Goal: Navigation & Orientation: Understand site structure

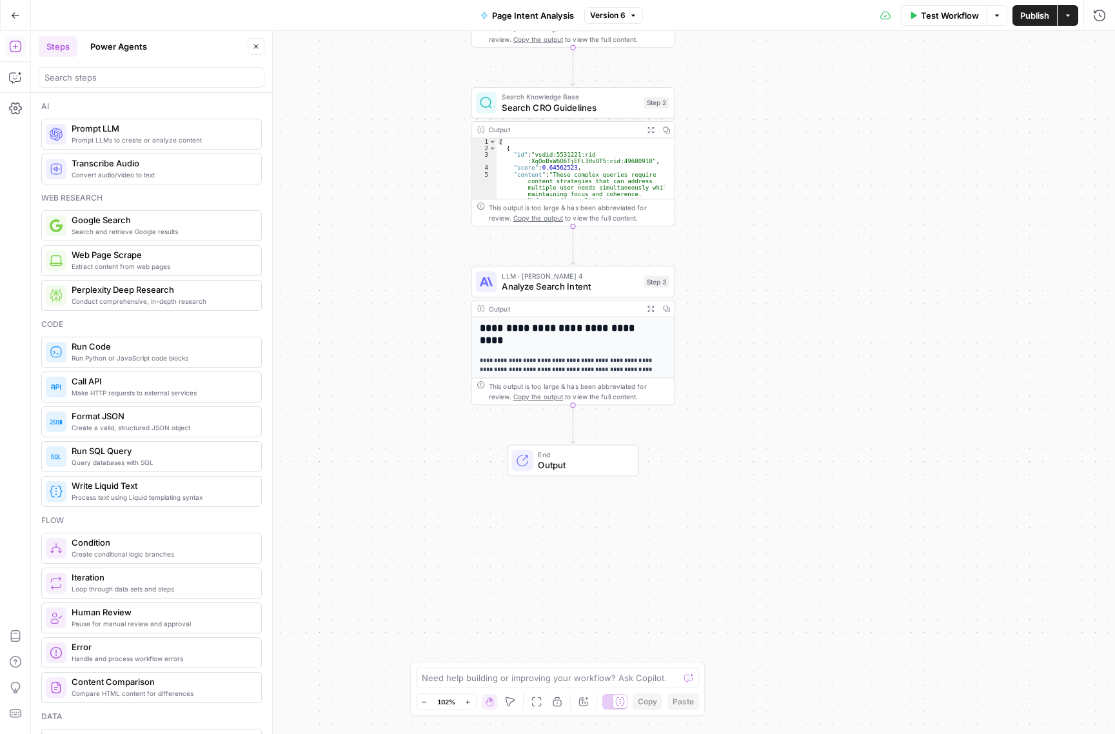
scroll to position [1717, 0]
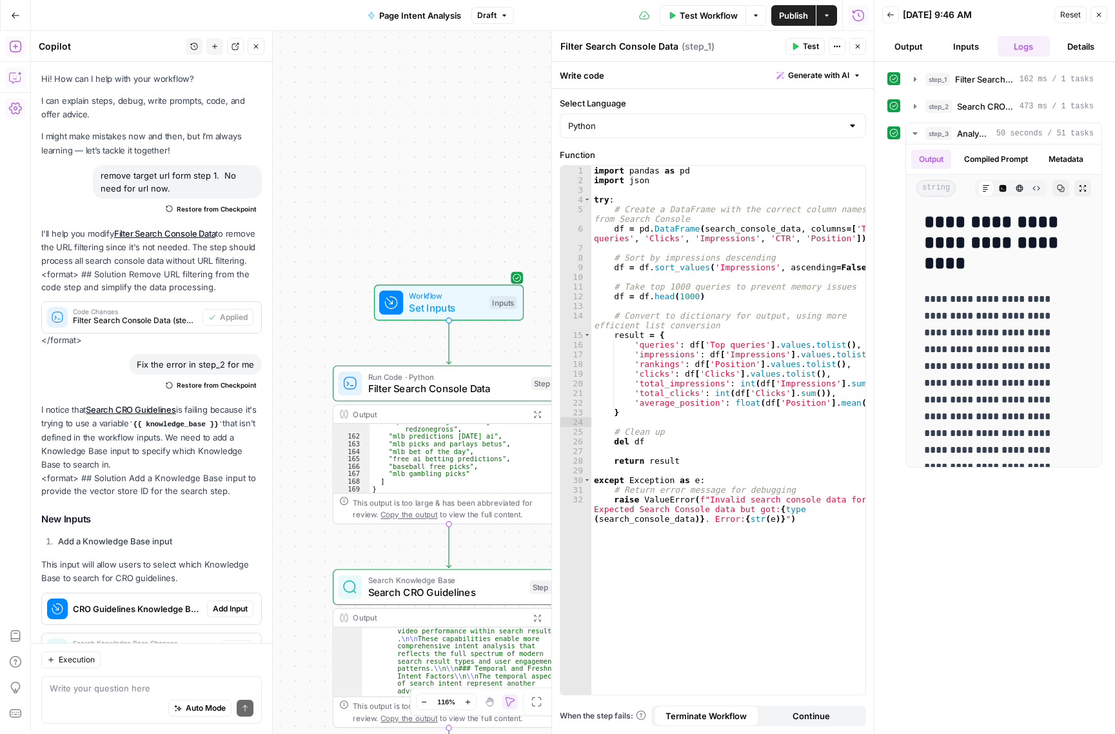
scroll to position [5432, 0]
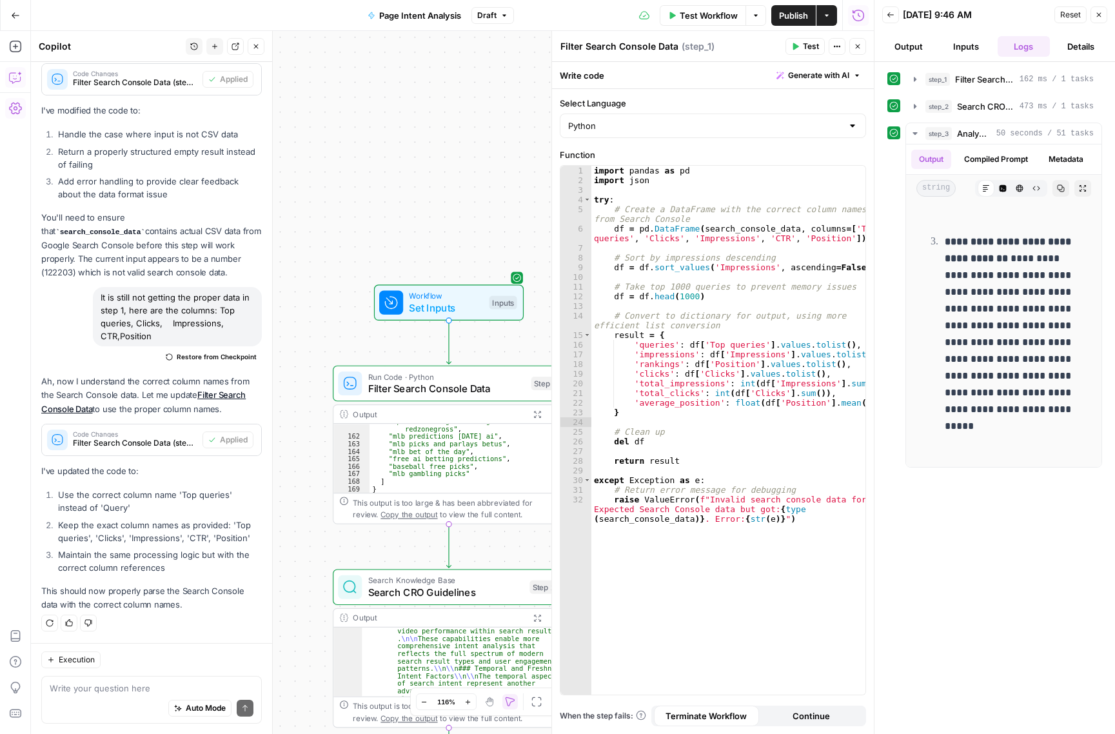
click at [12, 14] on icon "button" at bounding box center [15, 15] width 9 height 9
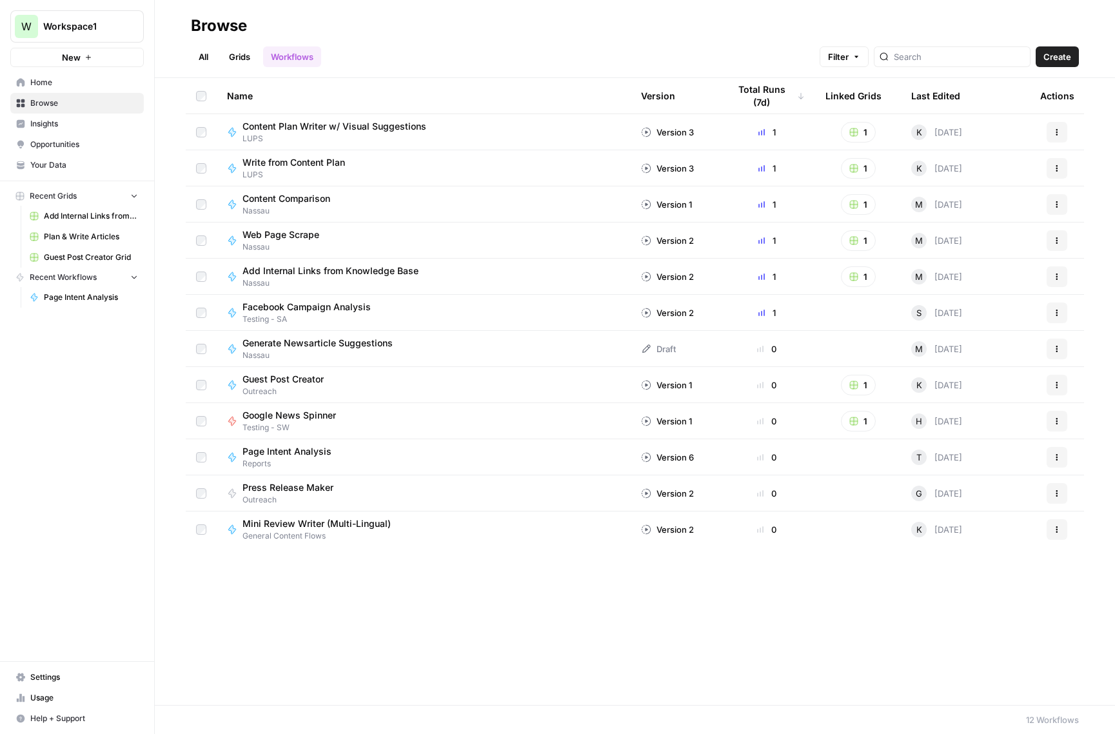
click at [194, 53] on link "All" at bounding box center [203, 56] width 25 height 21
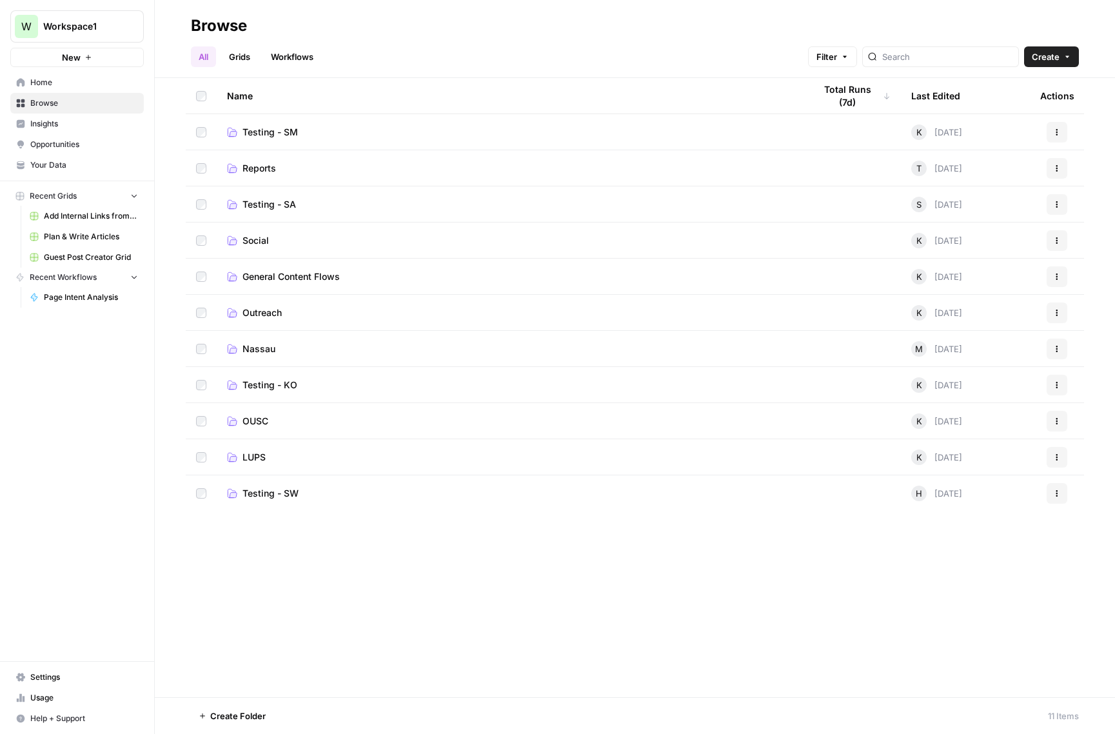
click at [295, 52] on link "Workflows" at bounding box center [292, 56] width 58 height 21
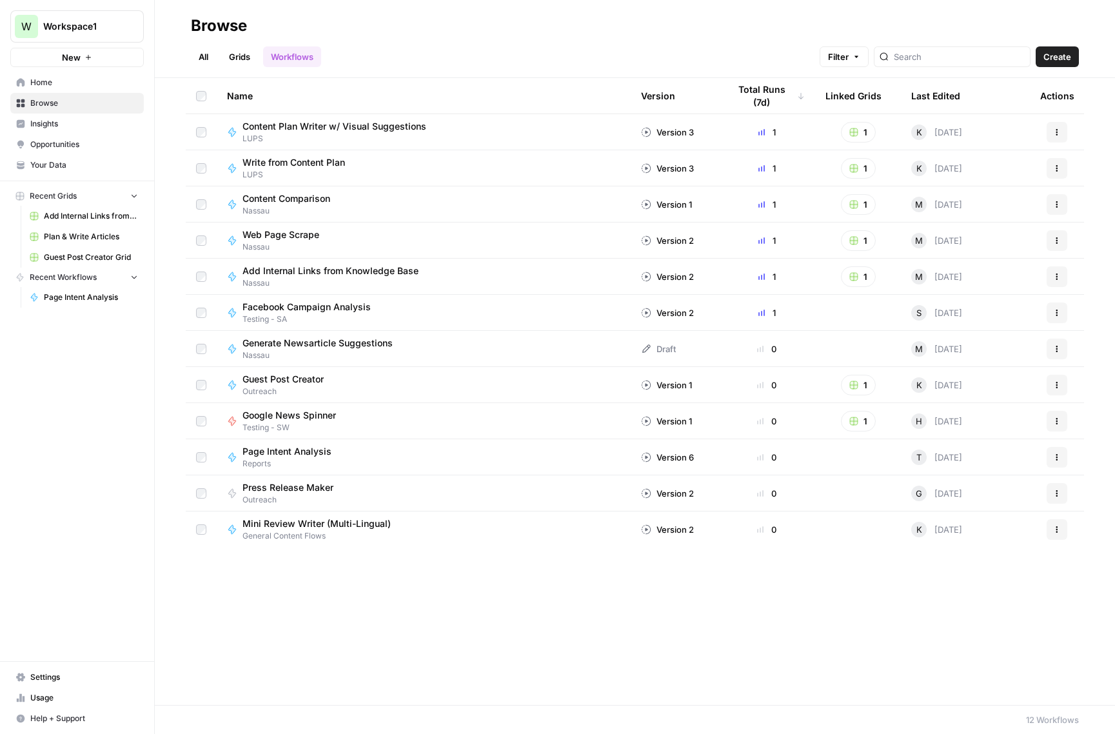
click at [48, 84] on span "Home" at bounding box center [84, 83] width 108 height 12
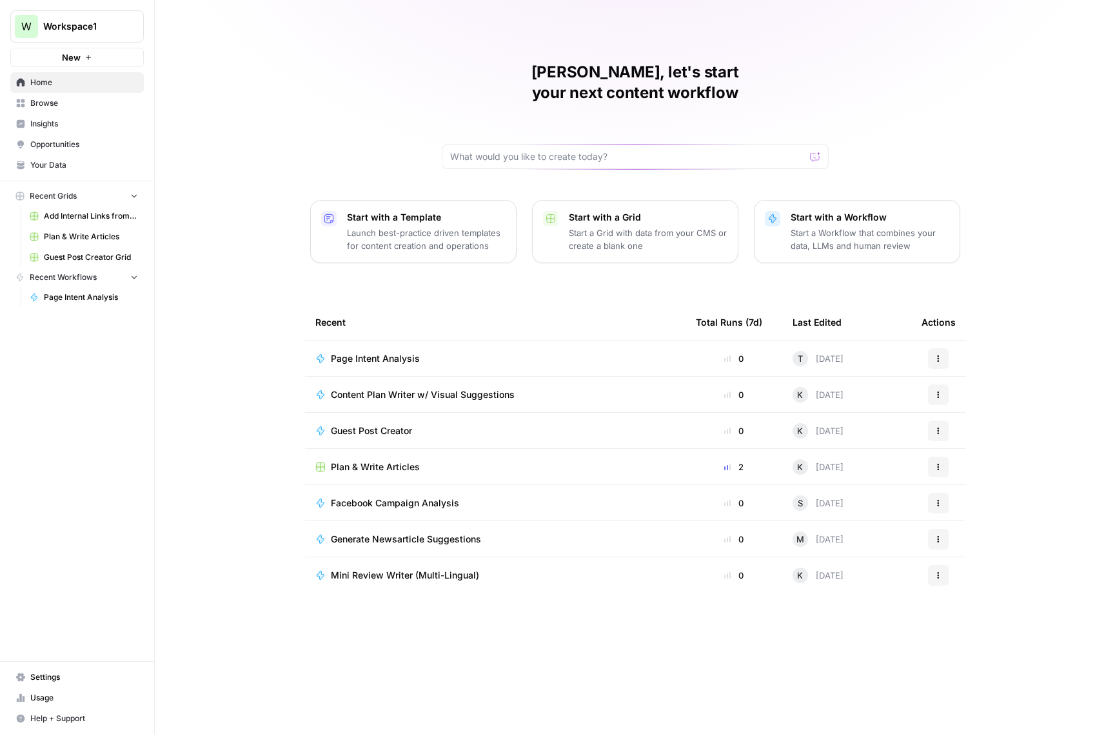
click at [46, 101] on span "Browse" at bounding box center [84, 103] width 108 height 12
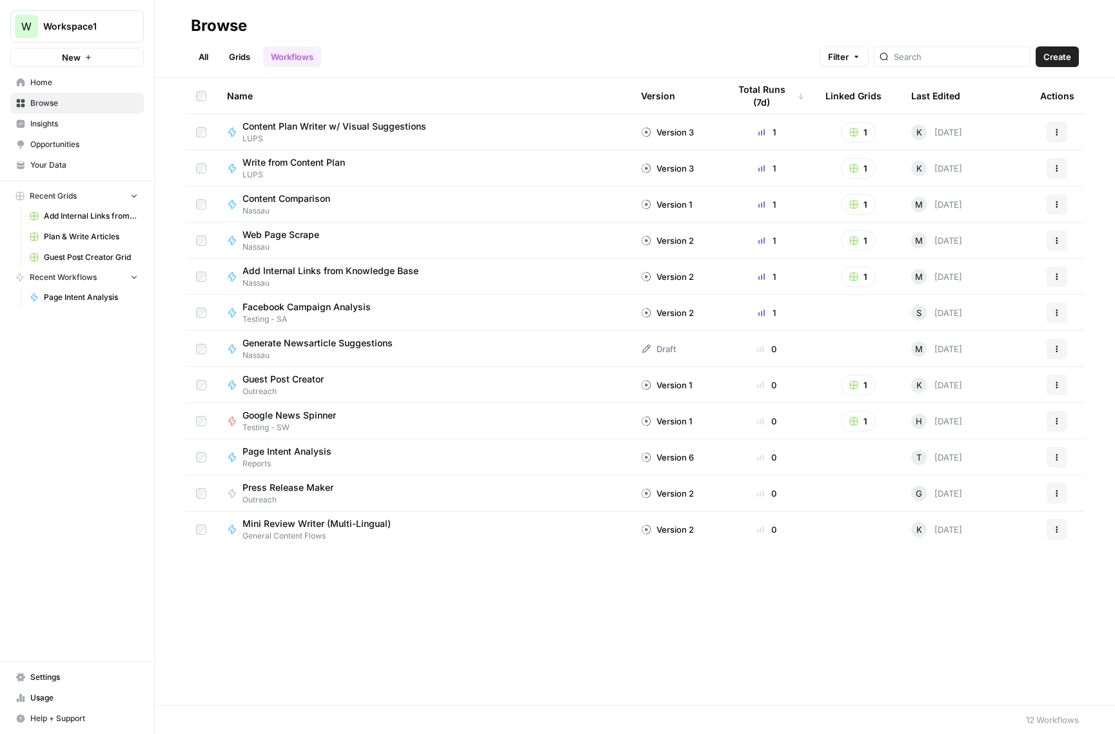
click at [47, 77] on span "Home" at bounding box center [84, 83] width 108 height 12
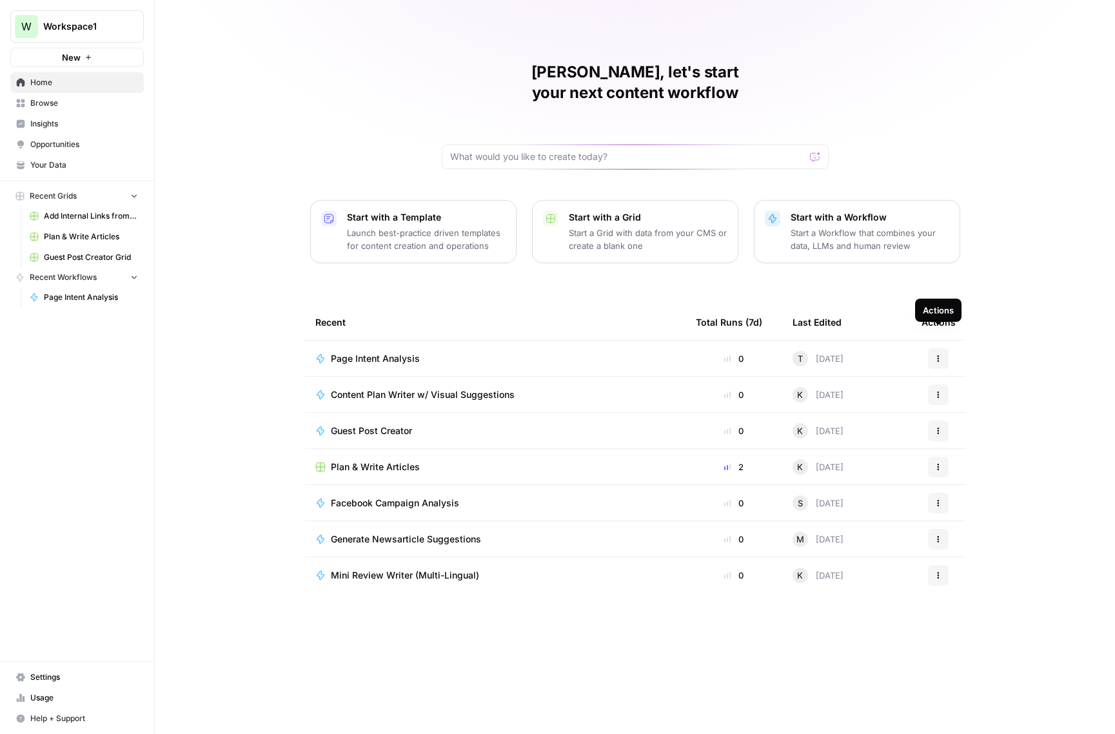
click at [387, 352] on span "Page Intent Analysis" at bounding box center [375, 358] width 89 height 13
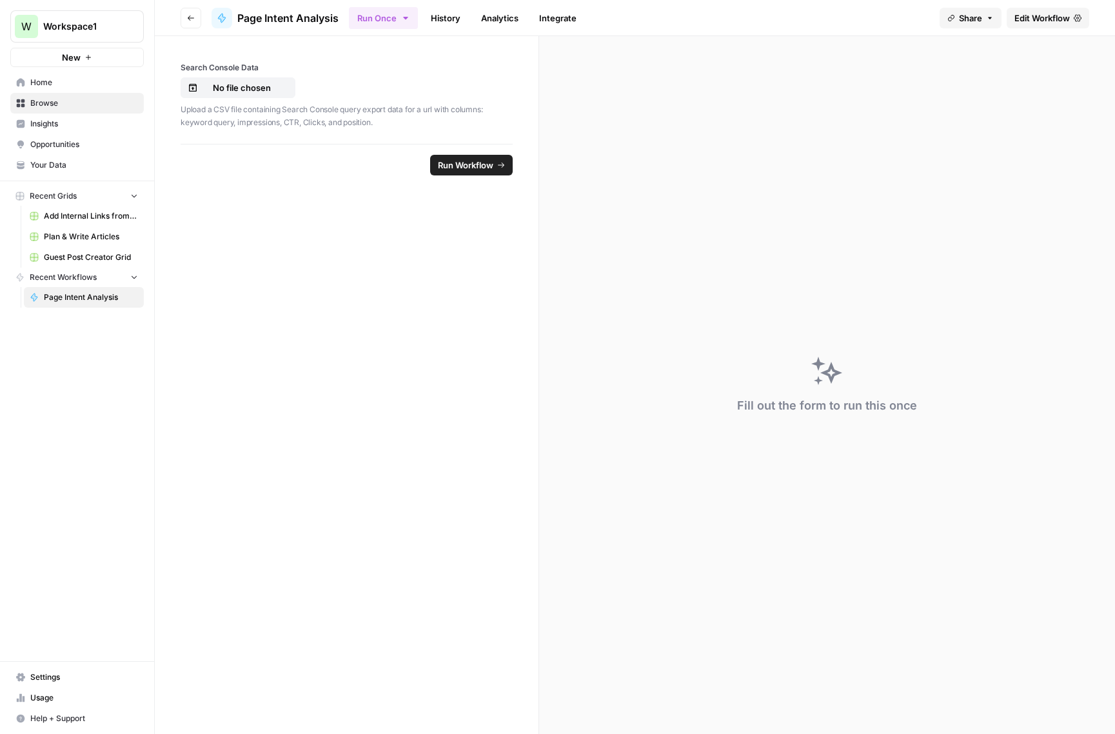
click at [63, 197] on span "Recent Grids" at bounding box center [53, 196] width 47 height 12
click at [62, 197] on span "Recent Grids" at bounding box center [53, 196] width 47 height 12
click at [63, 274] on span "Recent Workflows" at bounding box center [63, 277] width 67 height 12
click at [49, 84] on span "Home" at bounding box center [84, 83] width 108 height 12
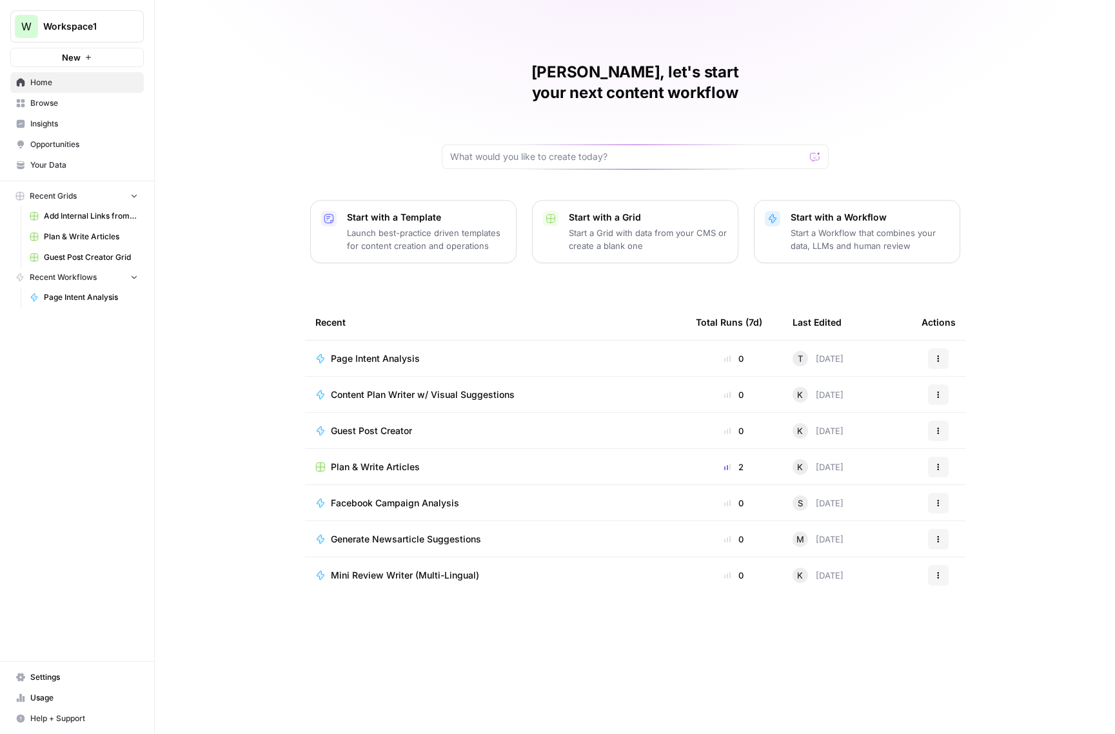
click at [320, 390] on icon at bounding box center [320, 394] width 7 height 9
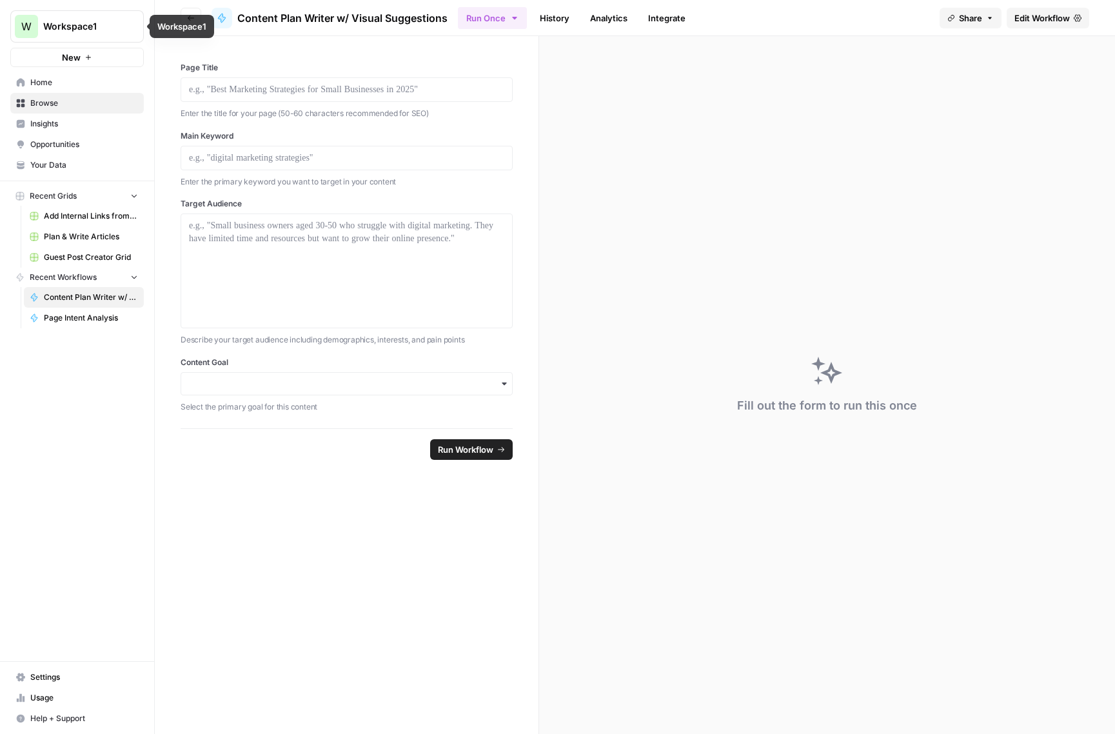
click at [37, 90] on link "Home" at bounding box center [76, 82] width 133 height 21
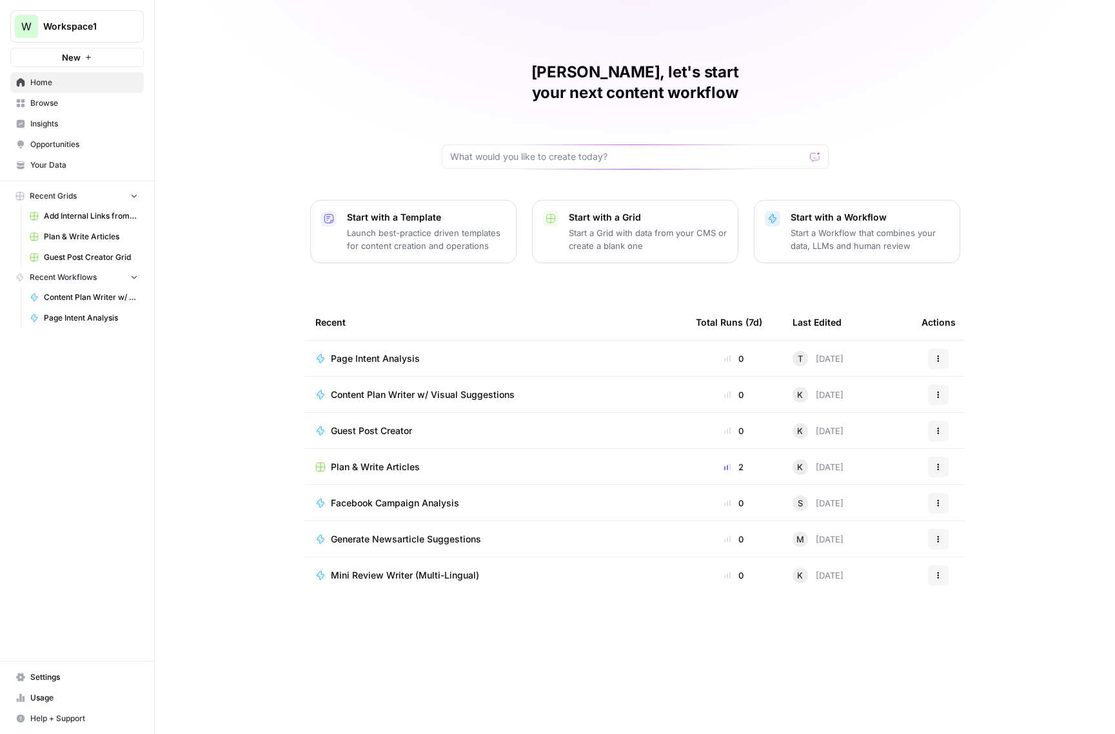
click at [56, 99] on span "Browse" at bounding box center [84, 103] width 108 height 12
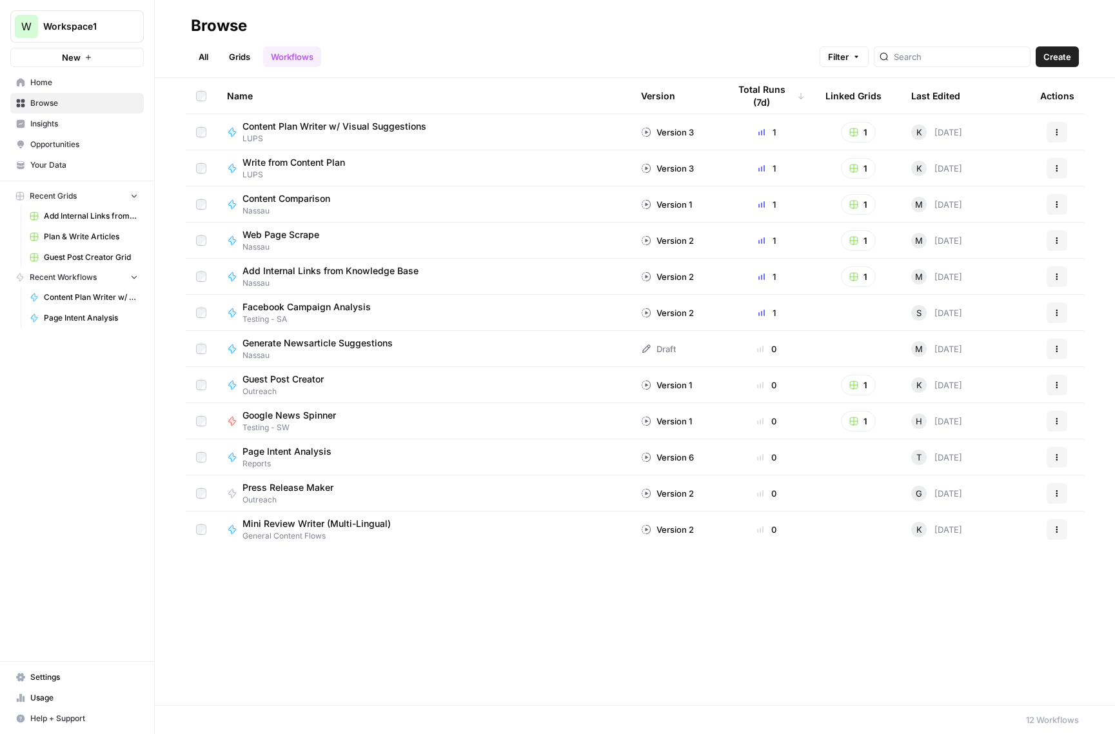
click at [207, 54] on link "All" at bounding box center [203, 56] width 25 height 21
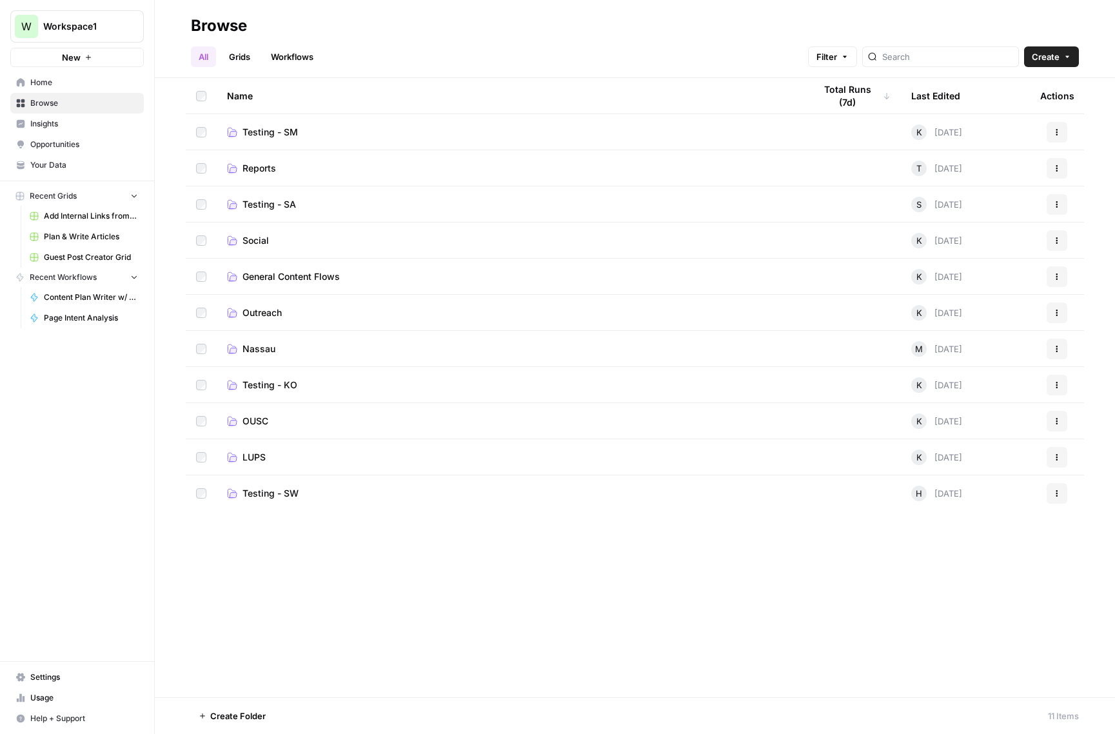
click at [251, 164] on span "Reports" at bounding box center [259, 168] width 34 height 13
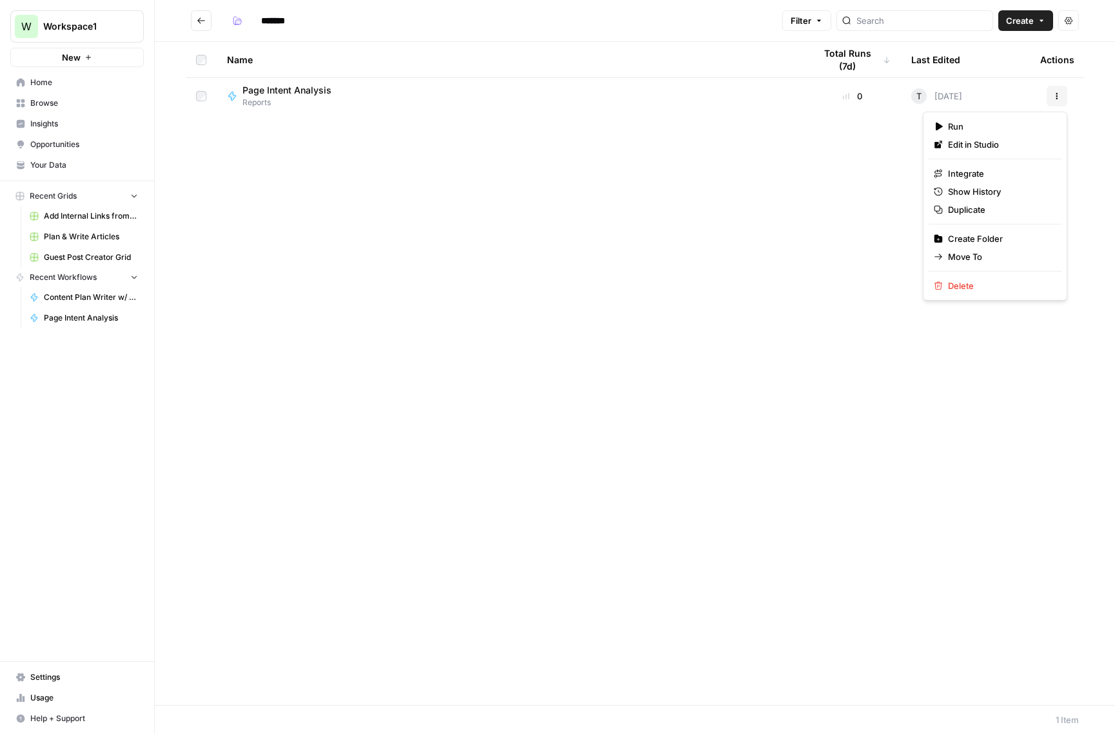
click at [1060, 93] on button "Actions" at bounding box center [1056, 96] width 21 height 21
click at [935, 253] on icon "button" at bounding box center [938, 256] width 9 height 9
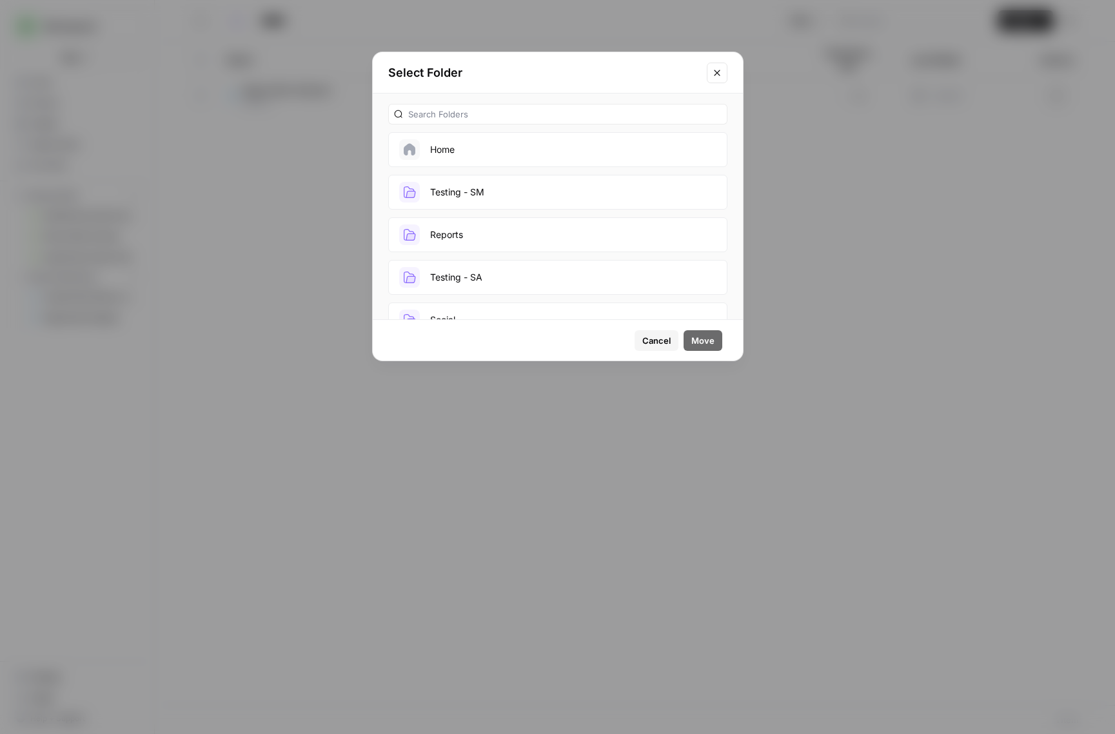
click at [668, 341] on span "Cancel" at bounding box center [656, 340] width 28 height 13
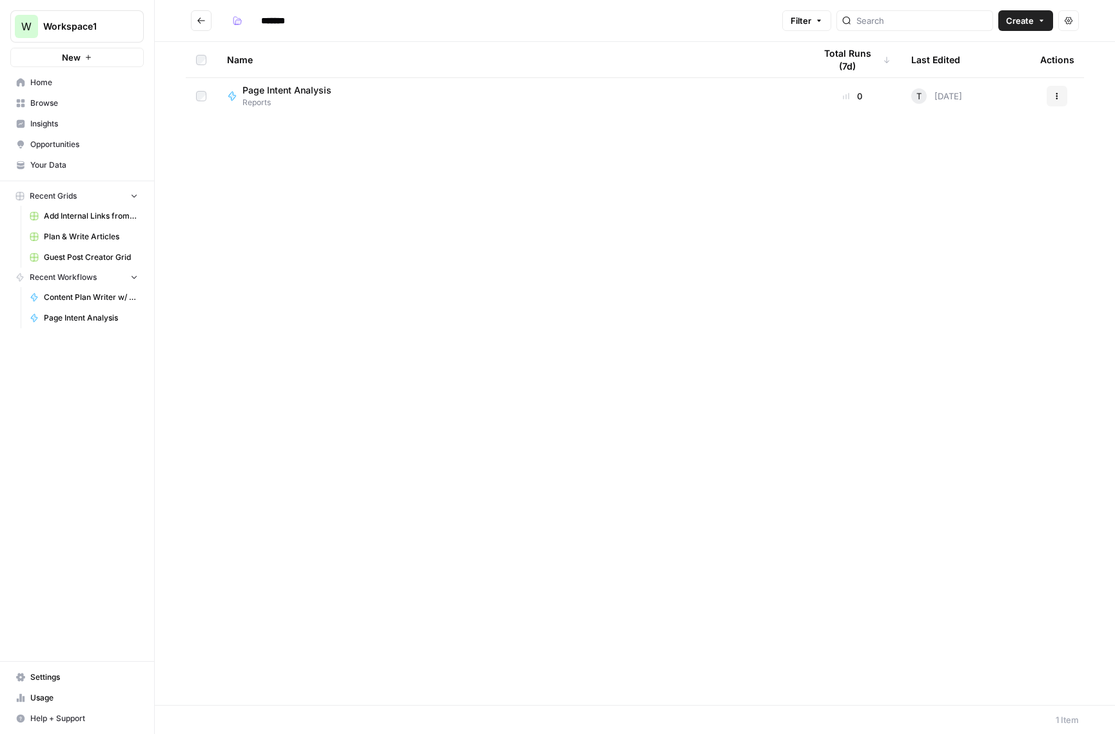
click at [46, 75] on link "Home" at bounding box center [76, 82] width 133 height 21
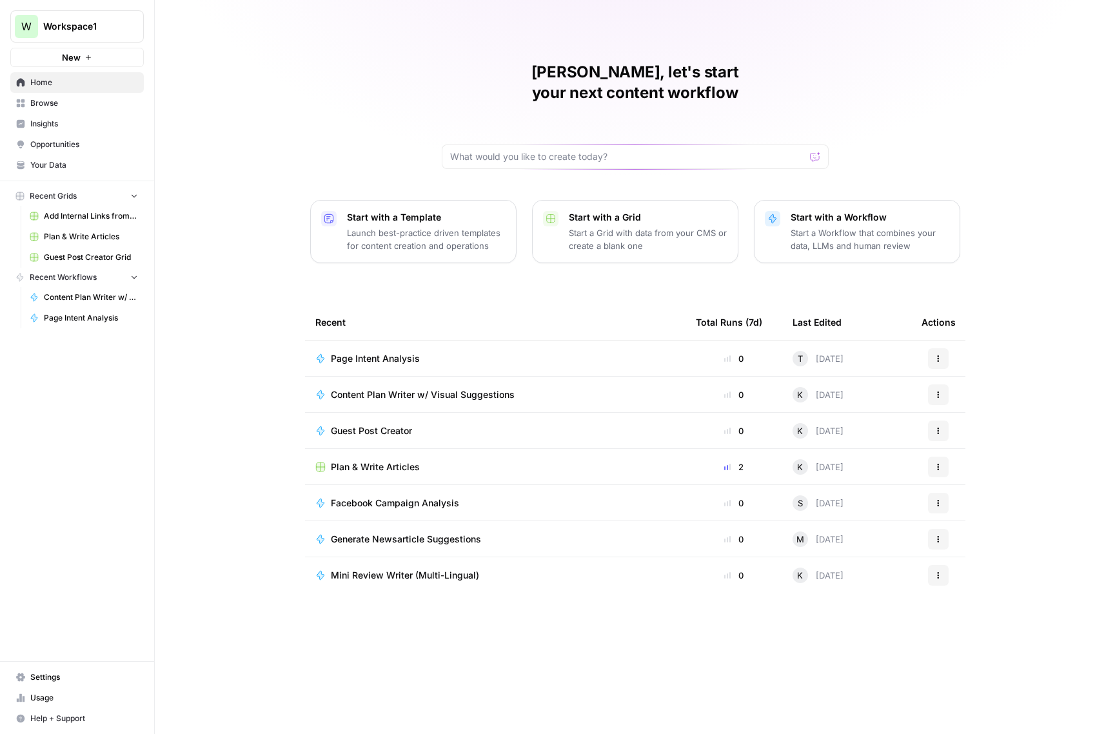
click at [55, 146] on span "Opportunities" at bounding box center [84, 145] width 108 height 12
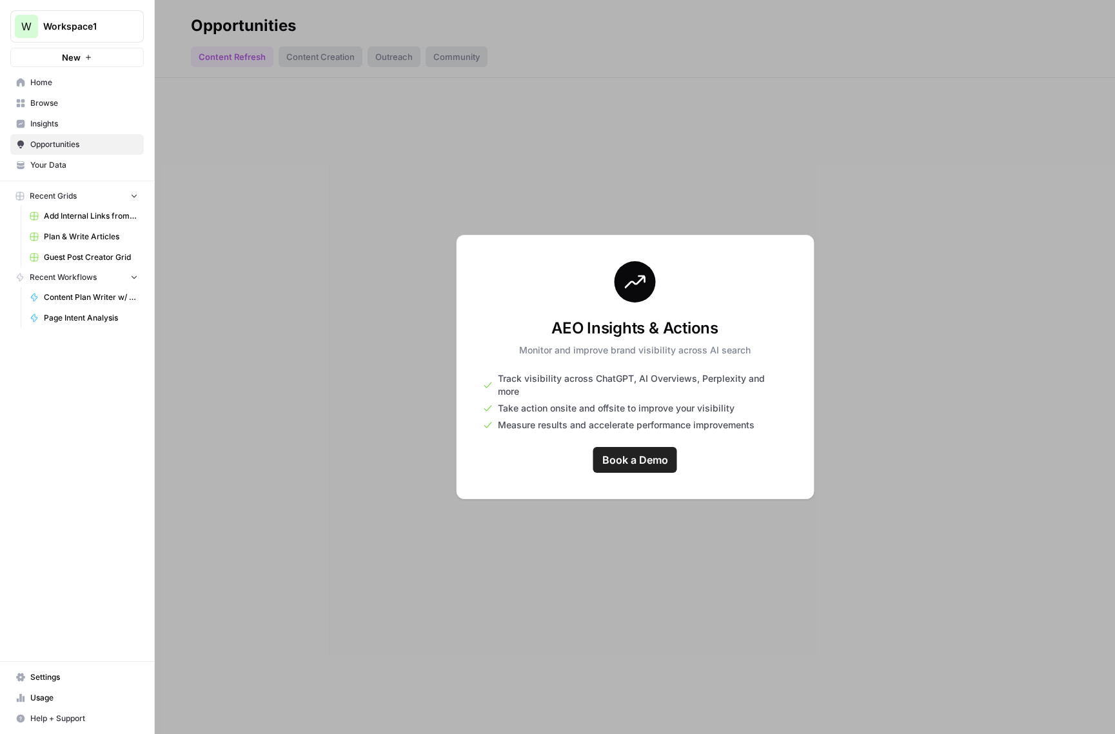
click at [536, 156] on div at bounding box center [635, 367] width 960 height 734
click at [38, 98] on span "Browse" at bounding box center [84, 103] width 108 height 12
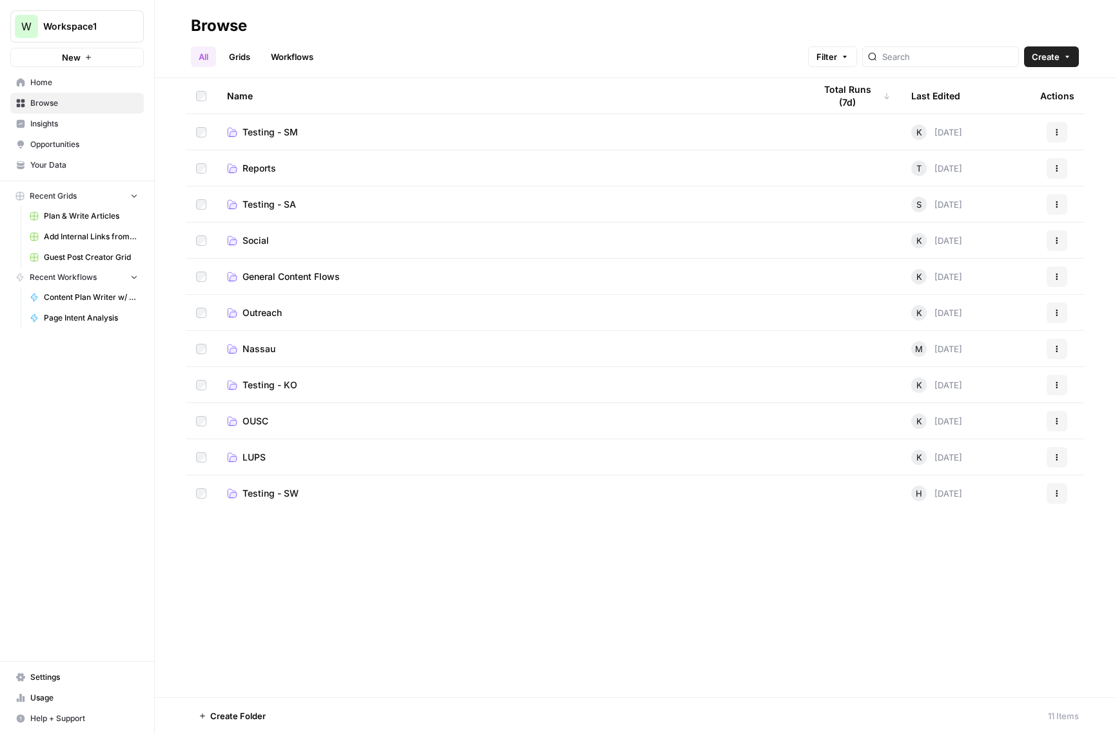
click at [1050, 57] on span "Create" at bounding box center [1046, 56] width 28 height 13
click at [1087, 60] on header "Browse All Grids Workflows Filter Create" at bounding box center [635, 39] width 960 height 78
